Goal: Use online tool/utility: Utilize a website feature to perform a specific function

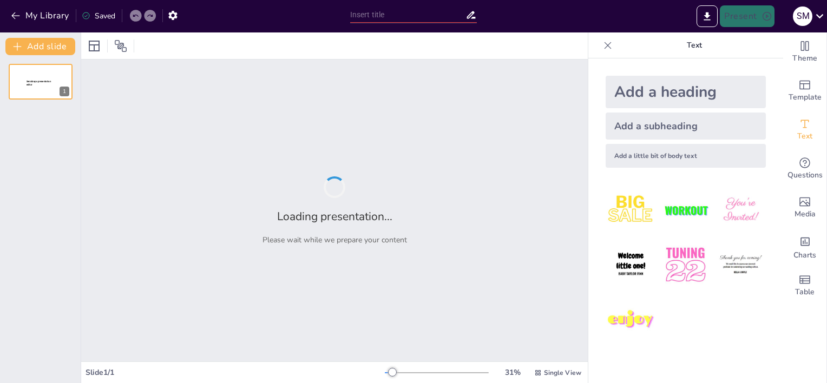
type input "Implementing Evidence-Based Practices: A Manager's Guide to Health Care Researc…"
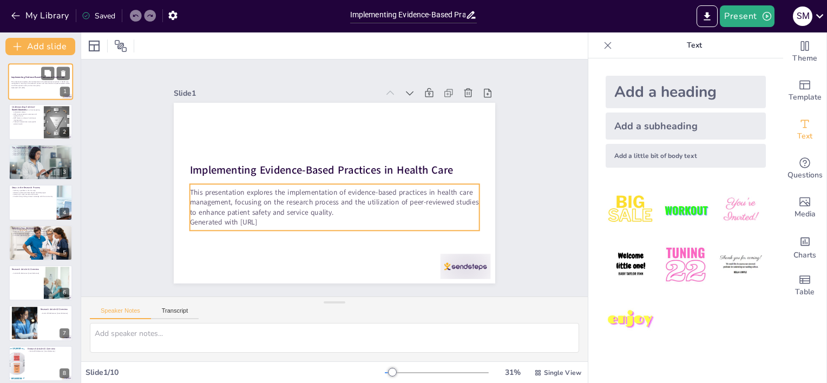
click at [37, 86] on p "This presentation explores the implementation of evidence-based practices in he…" at bounding box center [40, 84] width 58 height 6
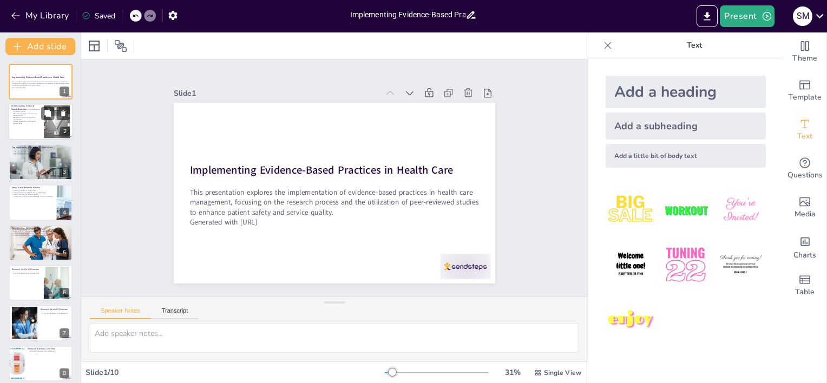
click at [24, 129] on div at bounding box center [40, 122] width 65 height 37
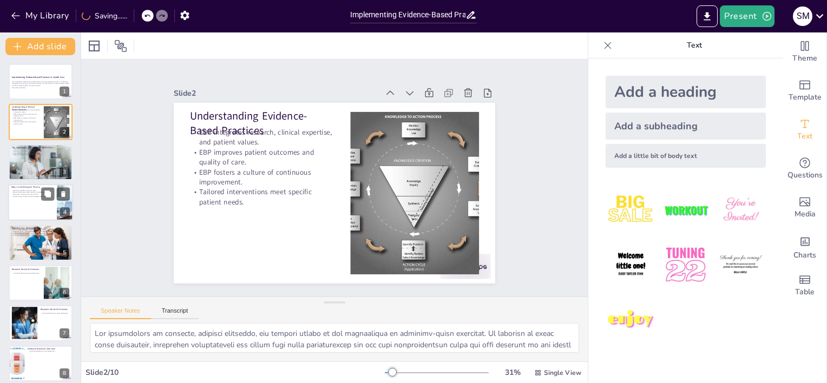
click at [28, 214] on div at bounding box center [40, 202] width 65 height 37
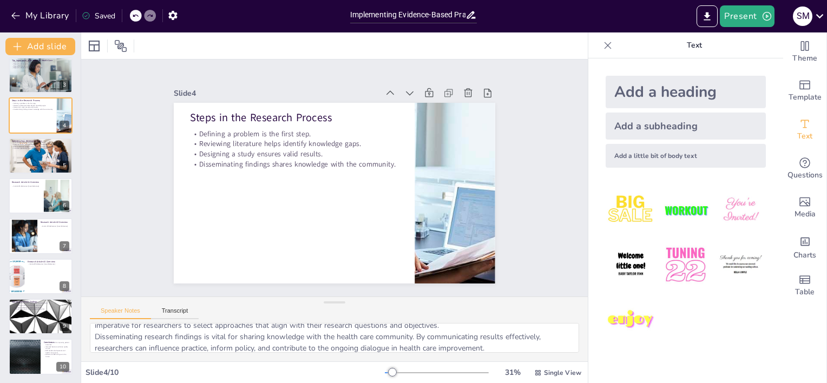
scroll to position [70, 0]
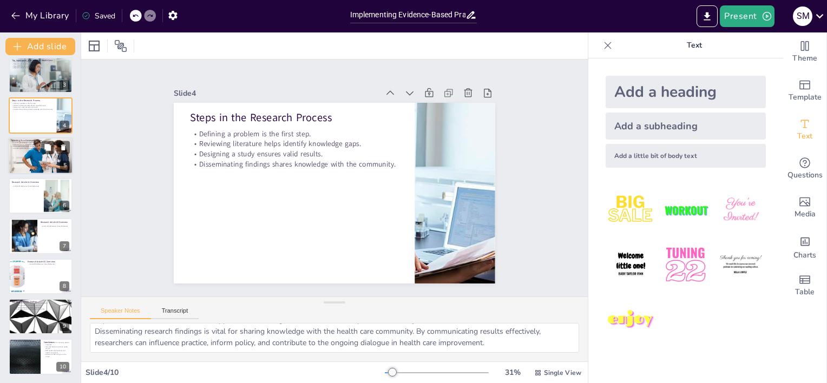
click at [28, 149] on div at bounding box center [40, 155] width 65 height 43
type textarea "Prioritizing U.S.-based articles from 2014 to the present is essential for ensu…"
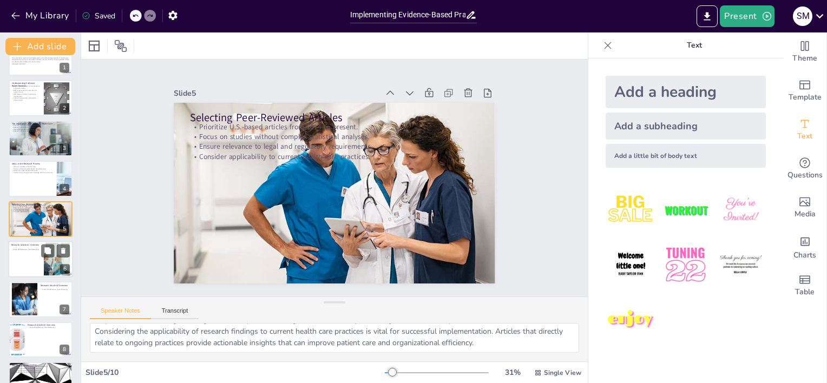
click at [14, 255] on div at bounding box center [40, 259] width 65 height 37
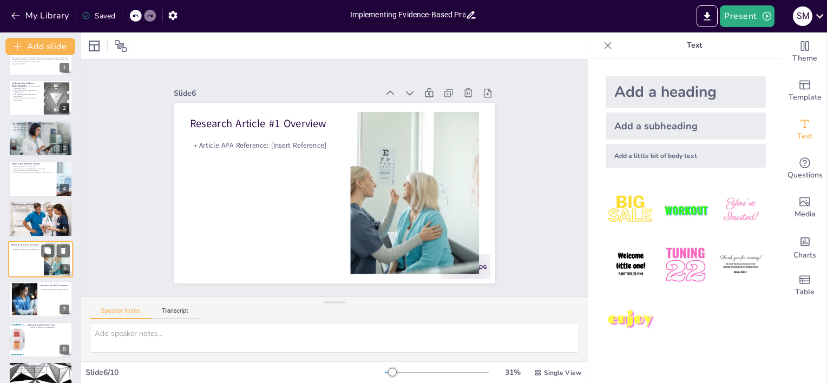
scroll to position [0, 0]
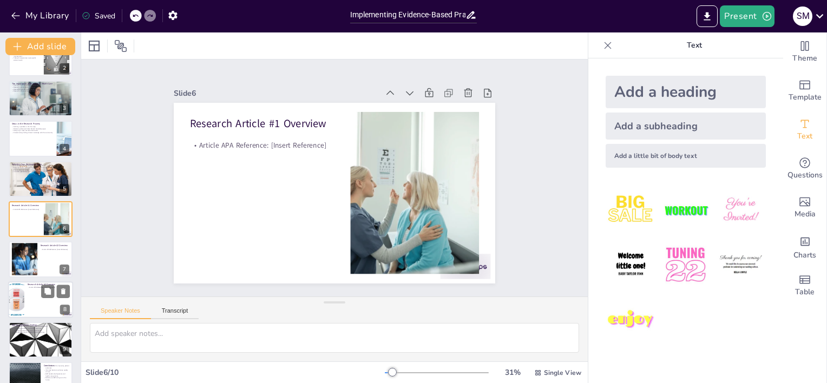
click at [39, 299] on div at bounding box center [40, 299] width 65 height 37
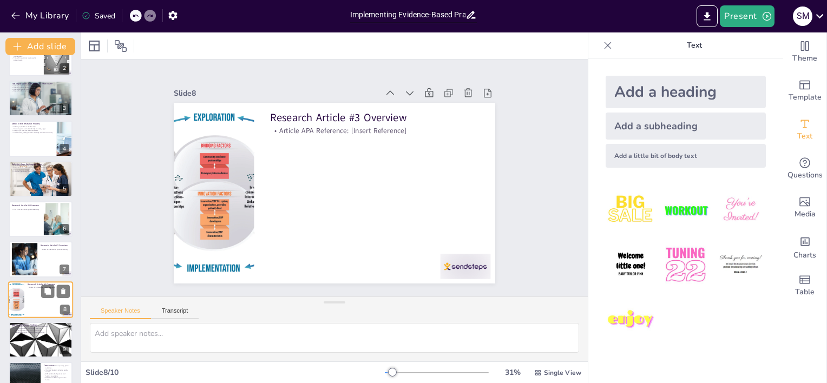
scroll to position [87, 0]
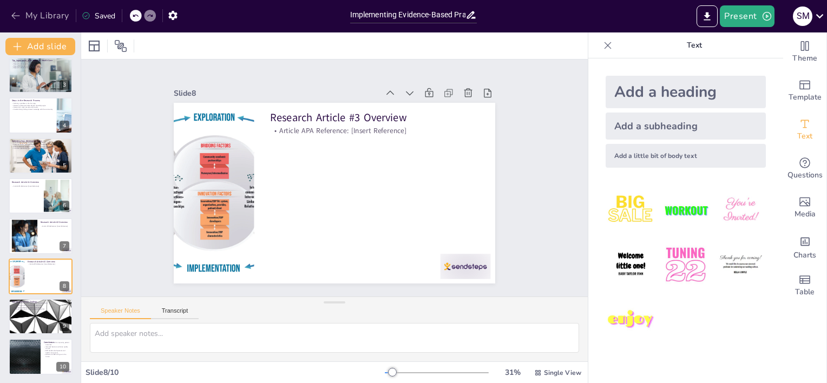
click at [12, 13] on icon "button" at bounding box center [15, 15] width 11 height 11
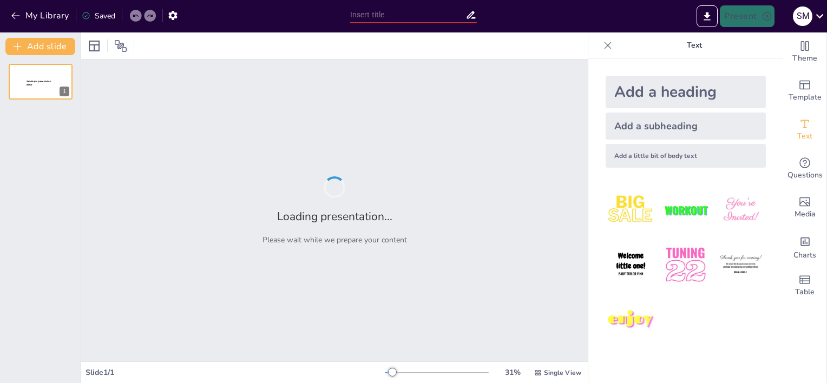
type input "Implementing Evidence-Based Practices: A Manager's Guide to Health Care Researc…"
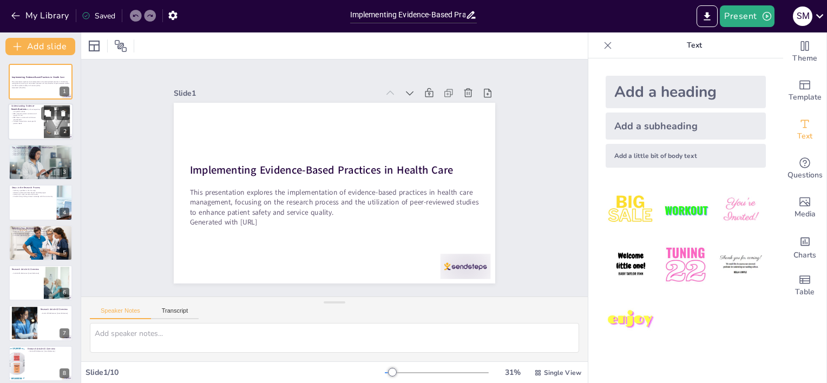
click at [28, 121] on p "Tailored interventions meet specific patient needs." at bounding box center [25, 123] width 29 height 4
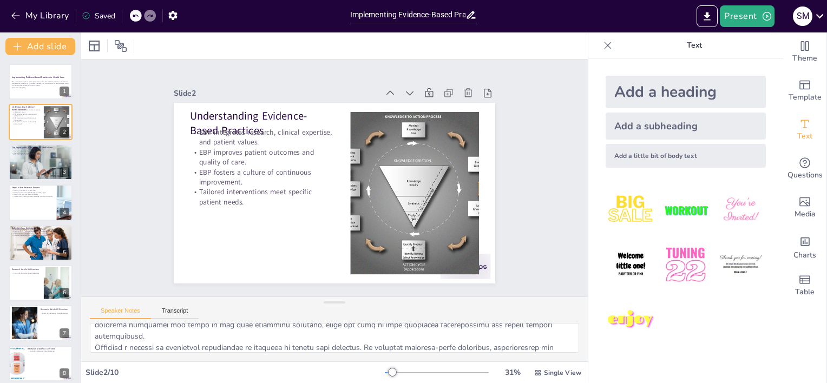
scroll to position [93, 0]
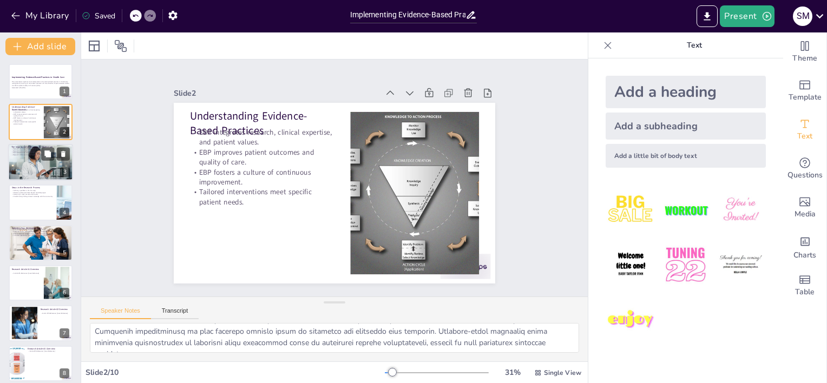
click at [36, 167] on div at bounding box center [40, 162] width 69 height 37
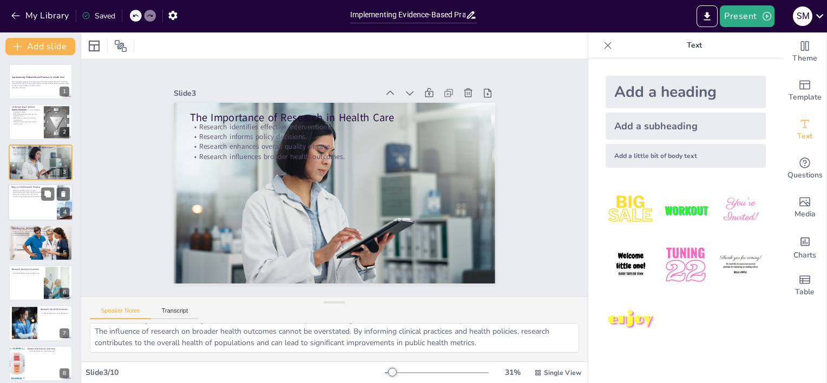
click at [25, 208] on div at bounding box center [40, 202] width 65 height 37
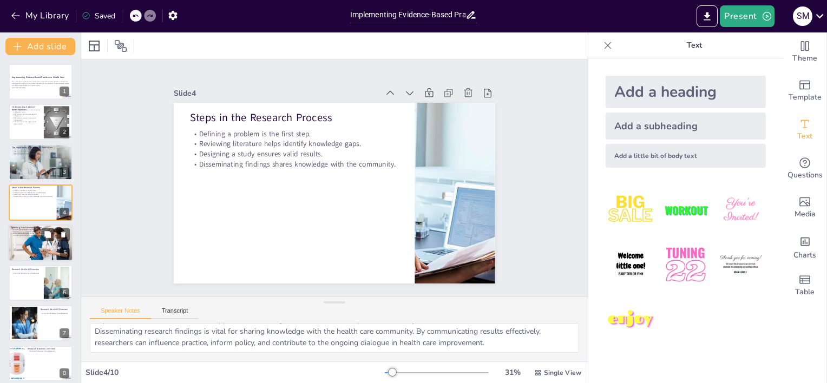
click at [26, 247] on div at bounding box center [40, 242] width 65 height 43
type textarea "Prioritizing U.S.-based articles from 2014 to the present is essential for ensu…"
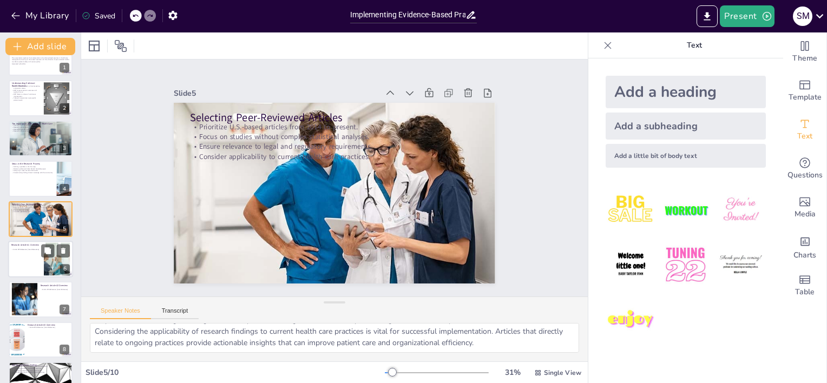
click at [36, 263] on div at bounding box center [40, 259] width 65 height 37
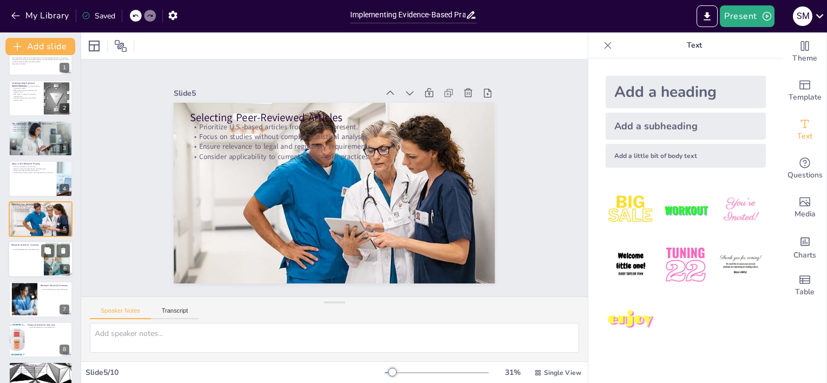
scroll to position [0, 0]
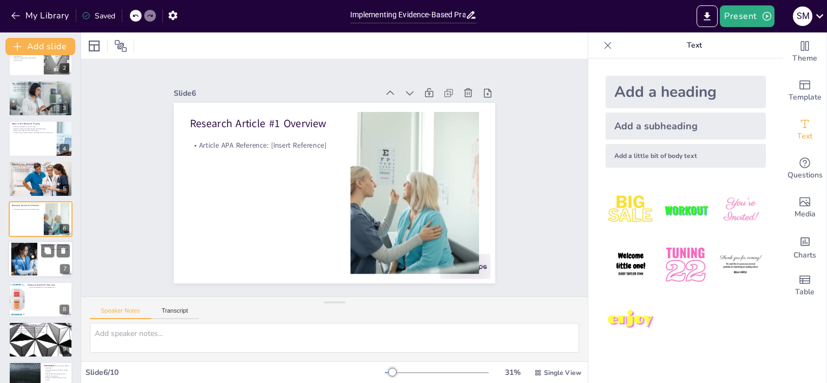
click at [19, 246] on div at bounding box center [23, 259] width 49 height 33
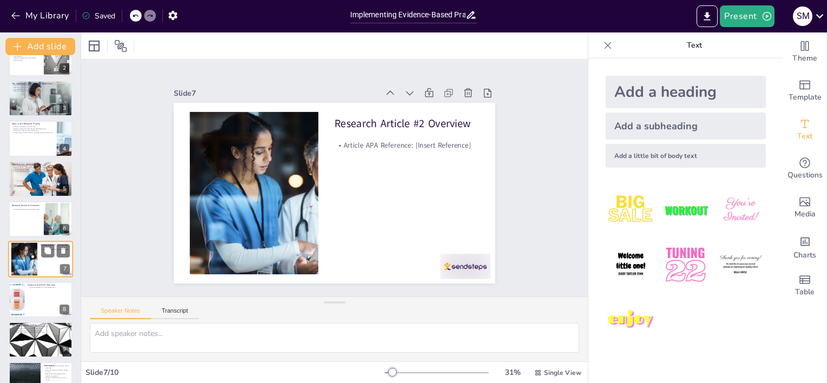
scroll to position [87, 0]
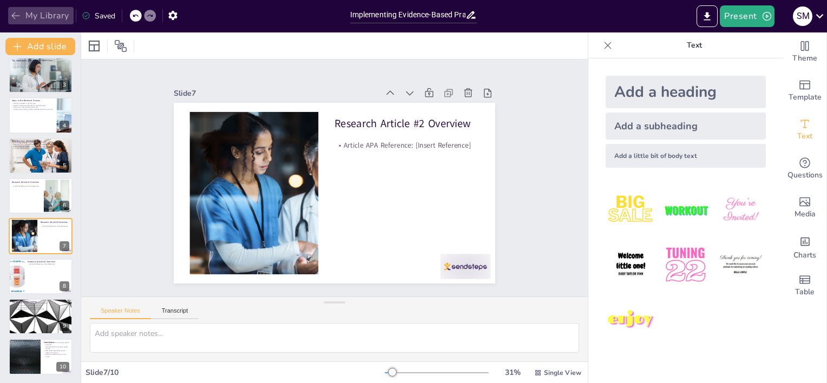
click at [45, 19] on button "My Library" at bounding box center [40, 15] width 65 height 17
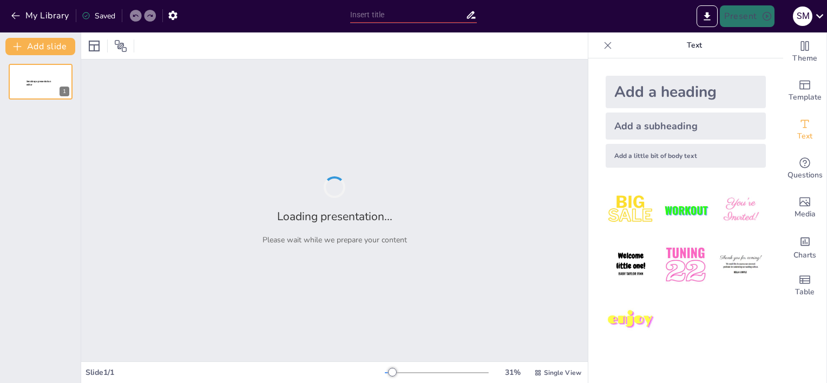
type input "Probability vs. Nonprobability Sampling: Implications for Electronic Medical Re…"
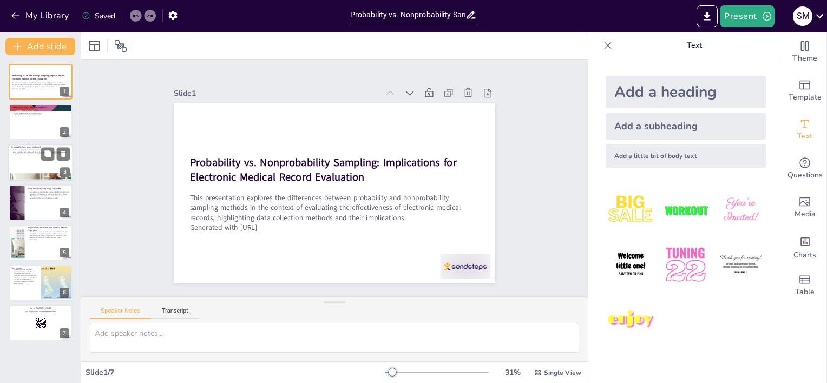
click at [25, 164] on div at bounding box center [40, 162] width 65 height 37
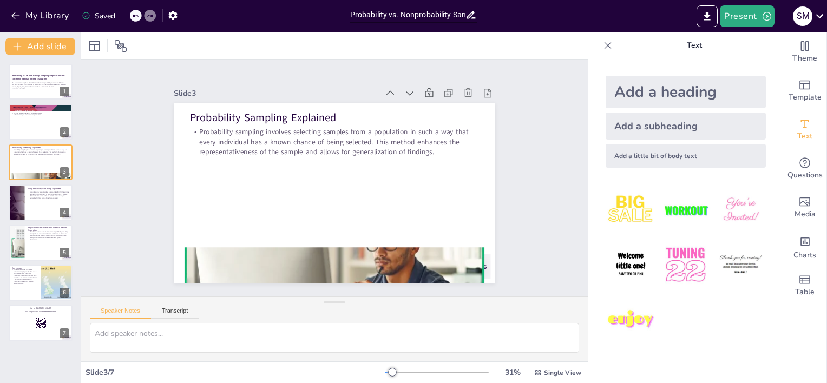
click at [123, 305] on div "Speaker Notes Transcript" at bounding box center [144, 312] width 109 height 14
click at [119, 312] on button "Speaker Notes" at bounding box center [120, 313] width 61 height 12
click at [126, 345] on textarea at bounding box center [334, 338] width 489 height 30
click at [186, 314] on button "Transcript" at bounding box center [175, 313] width 48 height 12
click at [107, 314] on button "Speaker Notes" at bounding box center [120, 313] width 61 height 12
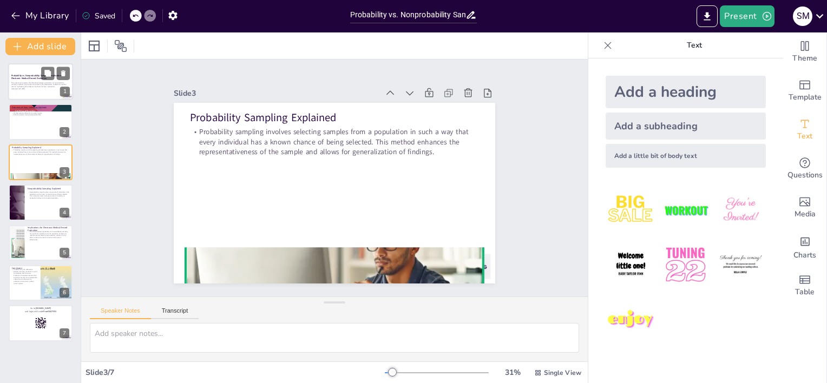
click at [21, 89] on p "Generated with [URL]" at bounding box center [40, 89] width 58 height 2
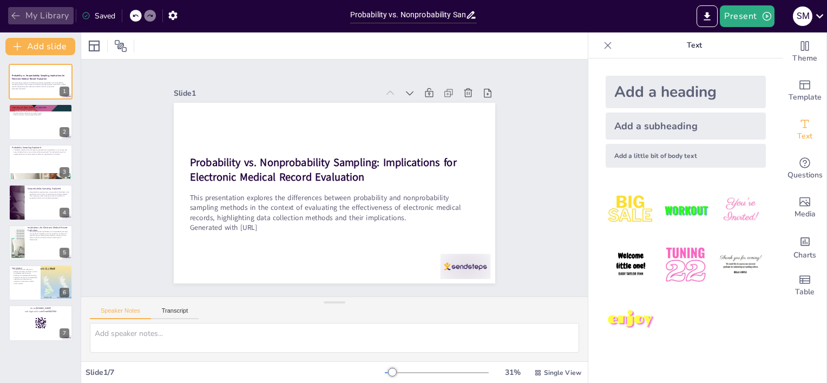
click at [15, 10] on icon "button" at bounding box center [15, 15] width 11 height 11
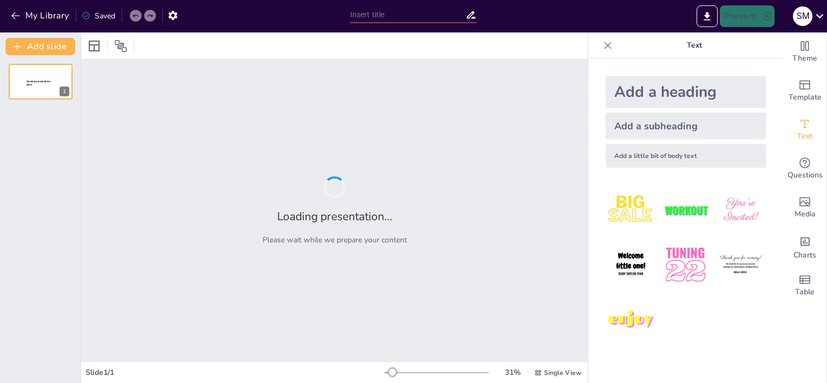
type input "Probability vs. Nonprobability Sampling: Implications for Electronic Medical Re…"
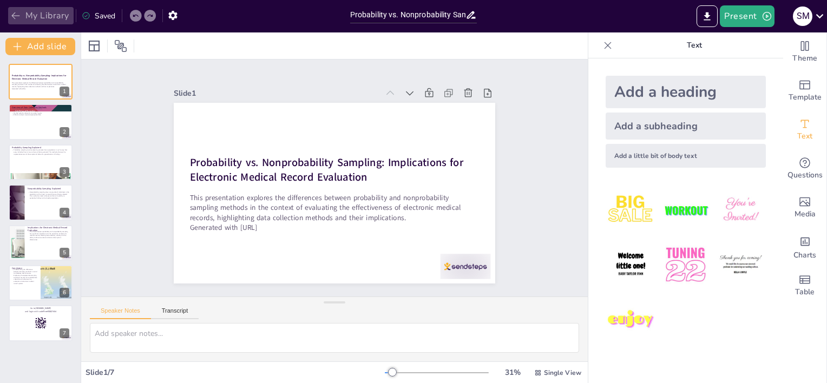
click at [23, 12] on button "My Library" at bounding box center [40, 15] width 65 height 17
